Goal: Transaction & Acquisition: Purchase product/service

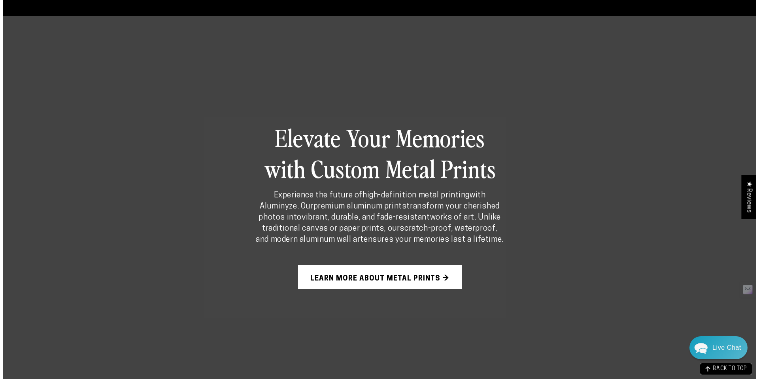
scroll to position [504, 0]
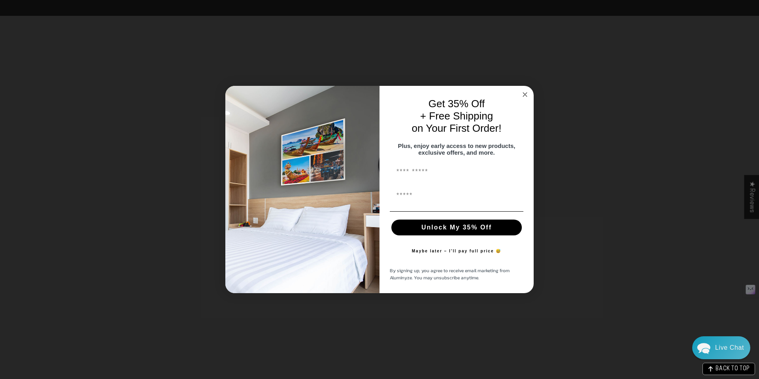
click at [388, 277] on div "By signing up, you agree to receive email marketing from Aluminyze. You may uns…" at bounding box center [457, 274] width 138 height 22
click at [528, 91] on circle "Close dialog" at bounding box center [525, 94] width 9 height 9
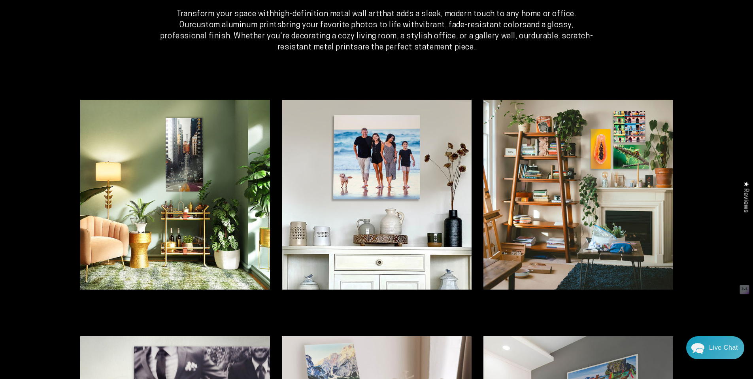
scroll to position [0, 0]
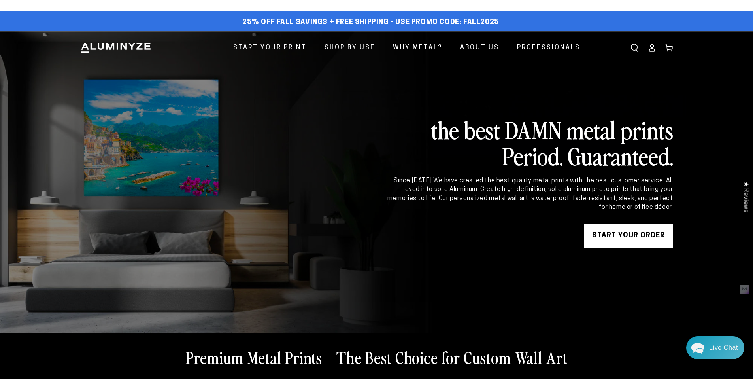
click at [636, 239] on link "START YOUR Order" at bounding box center [628, 236] width 89 height 24
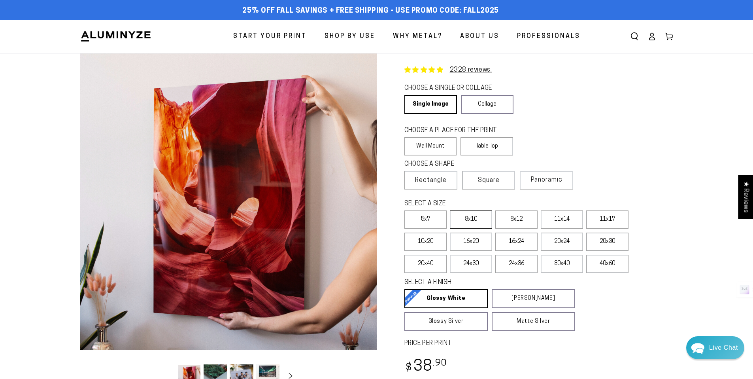
click at [469, 222] on label "8x10" at bounding box center [471, 219] width 42 height 18
click at [430, 221] on label "5x7" at bounding box center [426, 219] width 42 height 18
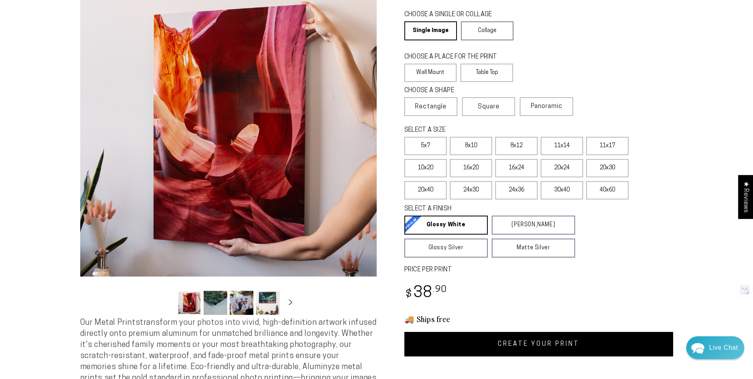
click at [222, 308] on button "Load image 2 in gallery view" at bounding box center [216, 303] width 24 height 24
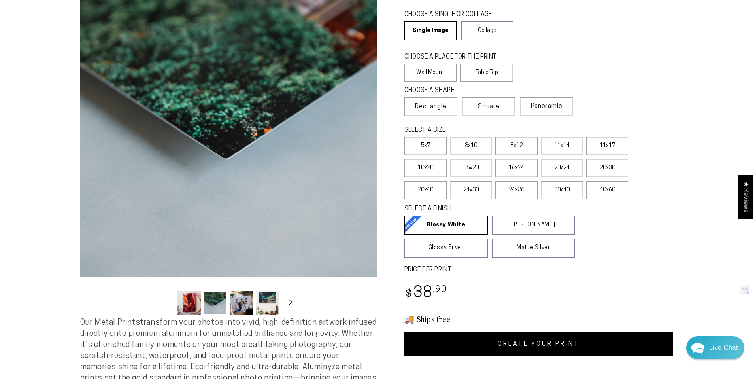
click at [249, 306] on button "Load image 3 in gallery view" at bounding box center [242, 303] width 24 height 24
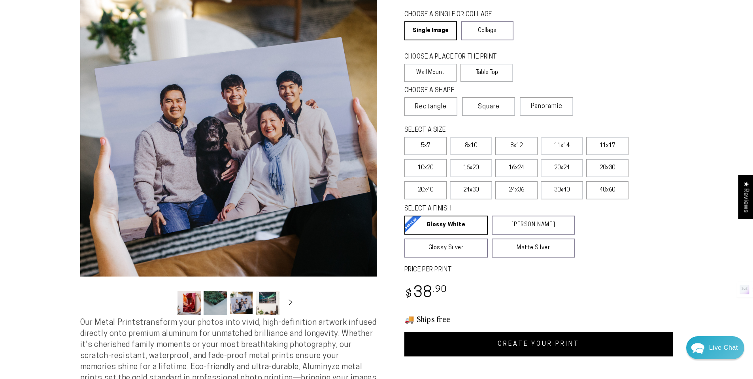
click at [274, 306] on button "Load image 4 in gallery view" at bounding box center [268, 303] width 24 height 24
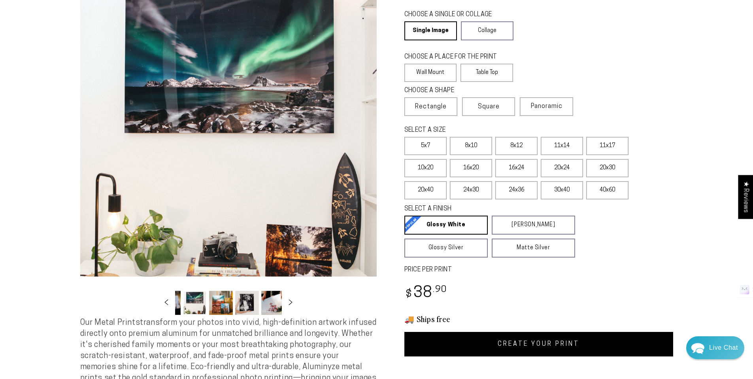
scroll to position [0, 77]
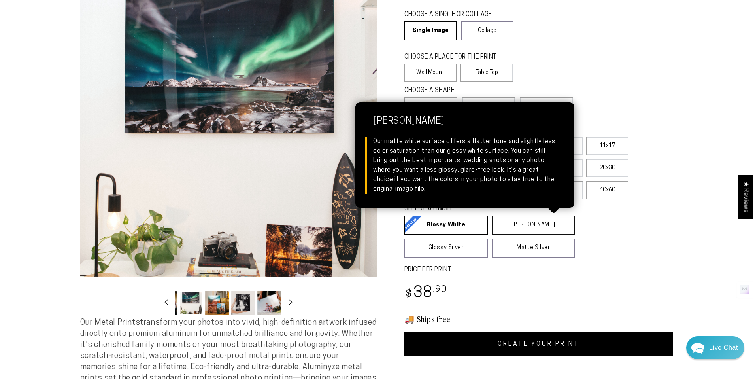
click at [532, 227] on link "Matte White Matte White Our matte white surface offers a flatter tone and sligh…" at bounding box center [533, 225] width 83 height 19
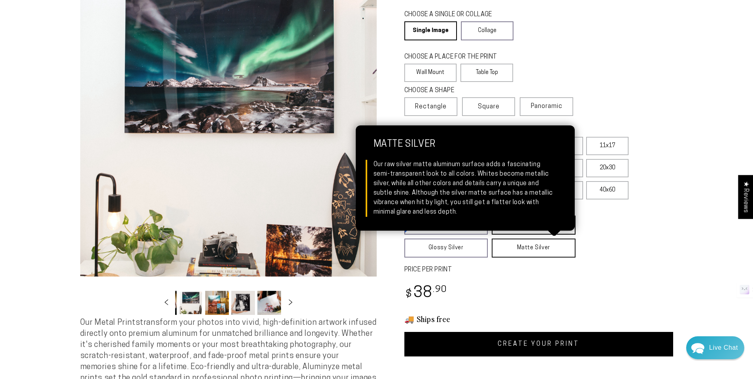
click at [536, 249] on link "Matte Silver Matte Silver Our raw silver matte aluminum surface adds a fascinat…" at bounding box center [534, 247] width 84 height 19
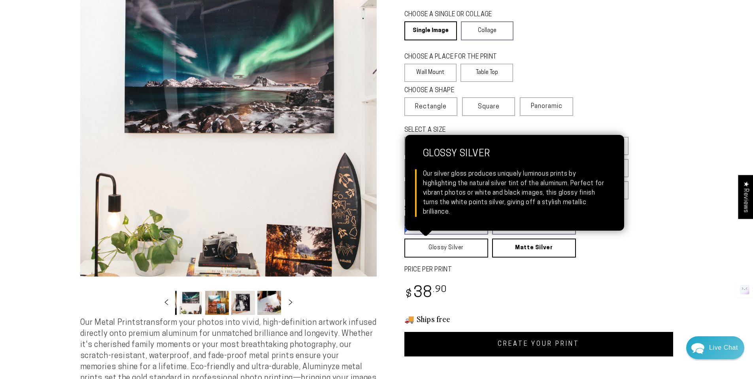
click at [459, 257] on link "Glossy Silver Glossy Silver Our silver gloss produces uniquely luminous prints …" at bounding box center [447, 247] width 84 height 19
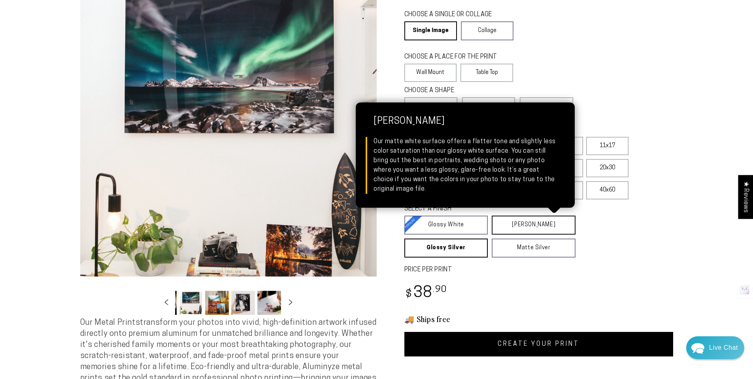
click at [556, 228] on link "Matte White Matte White Our matte white surface offers a flatter tone and sligh…" at bounding box center [534, 225] width 84 height 19
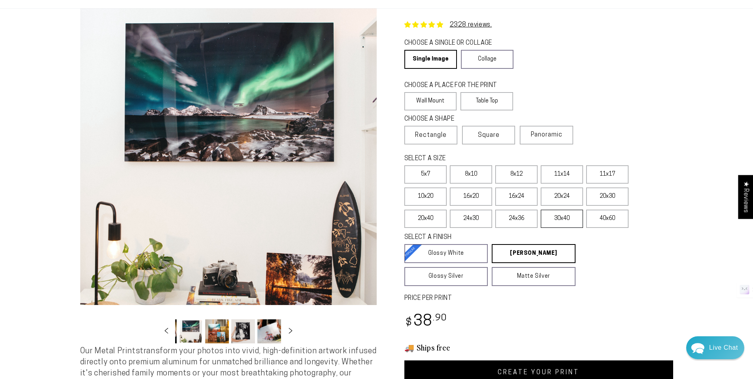
scroll to position [0, 0]
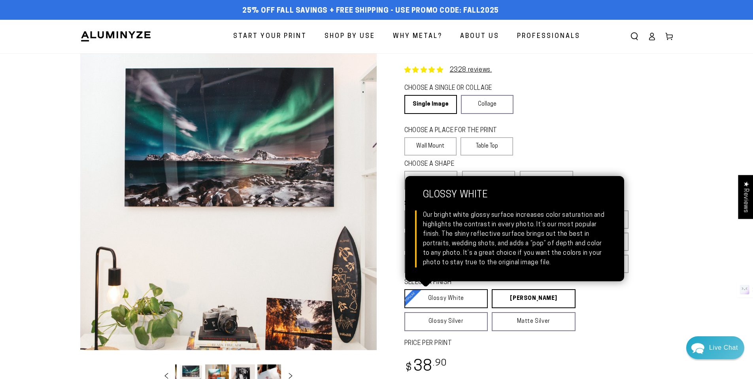
click at [451, 299] on link "Glossy White Glossy White Our bright white glossy surface increases color satur…" at bounding box center [447, 298] width 84 height 19
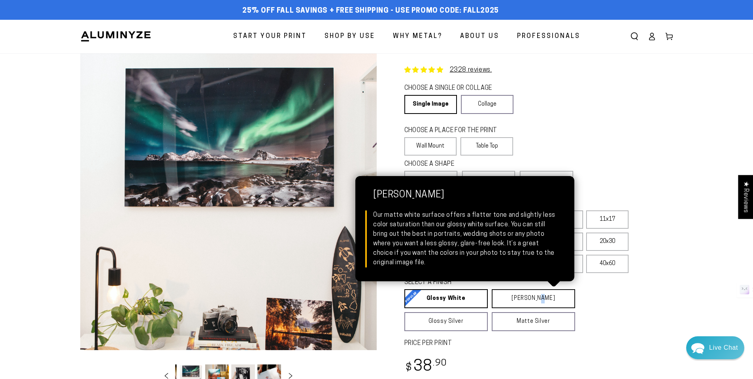
click at [537, 301] on link "Matte White Matte White Our matte white surface offers a flatter tone and sligh…" at bounding box center [533, 298] width 83 height 19
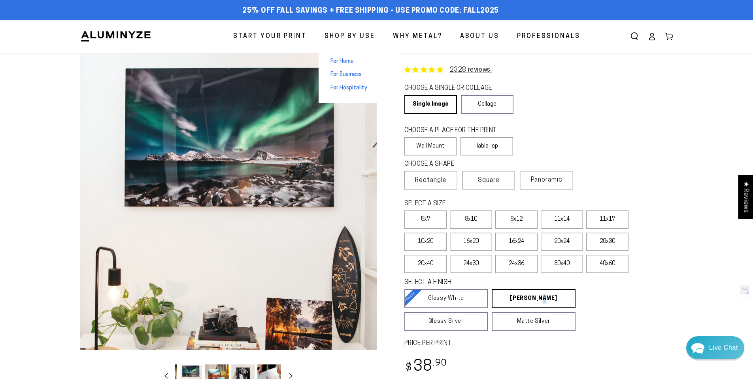
click at [350, 60] on span "For Home" at bounding box center [342, 62] width 23 height 8
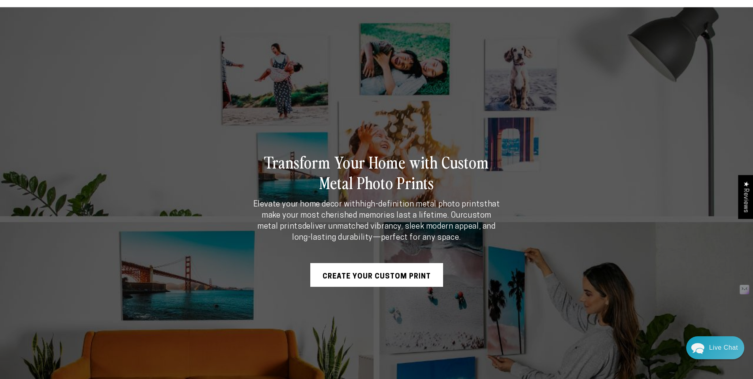
scroll to position [59, 0]
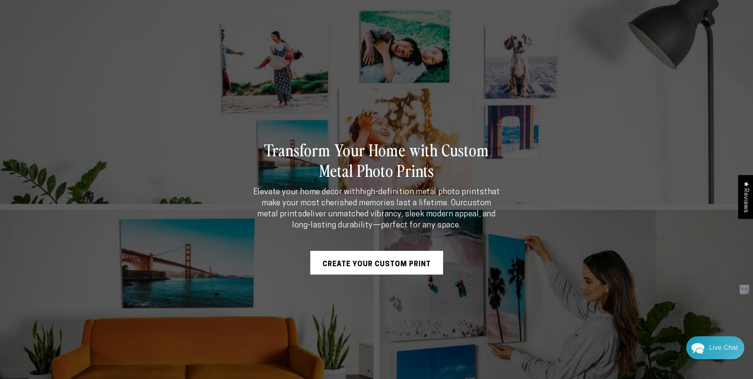
click at [363, 265] on link "Create Your Custom Print" at bounding box center [376, 263] width 133 height 24
